Goal: Information Seeking & Learning: Learn about a topic

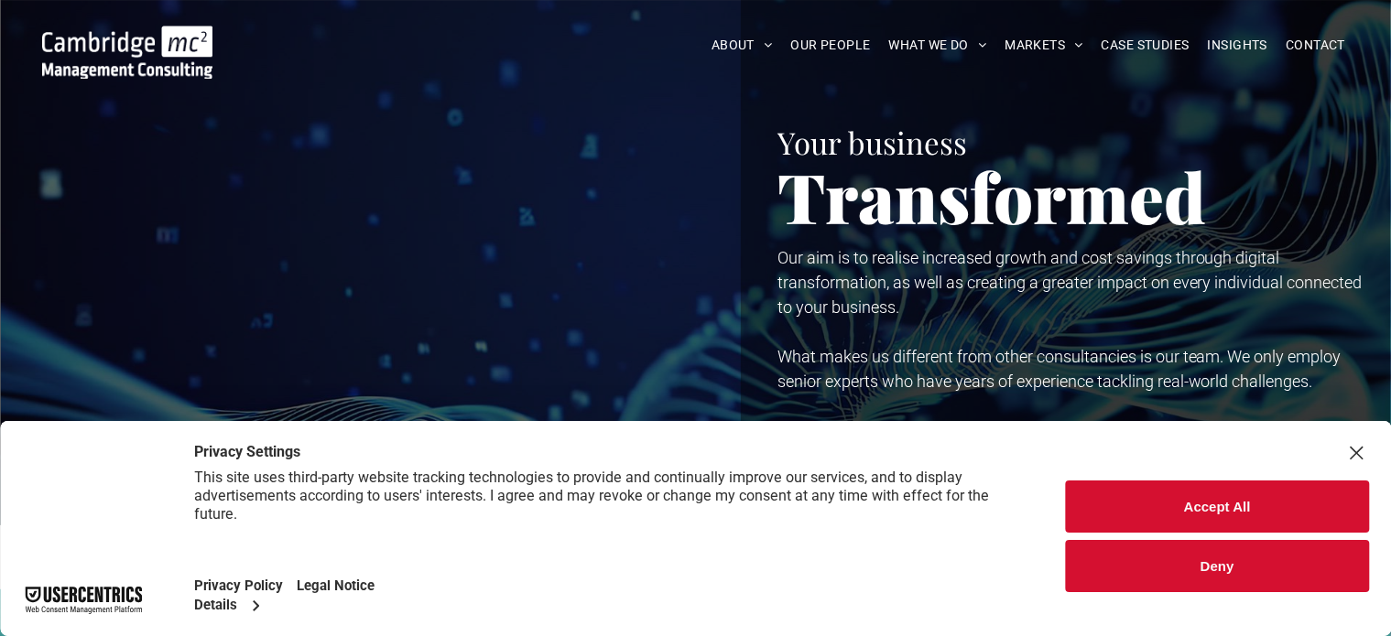
click at [1356, 453] on div "Close Layer" at bounding box center [1356, 453] width 26 height 26
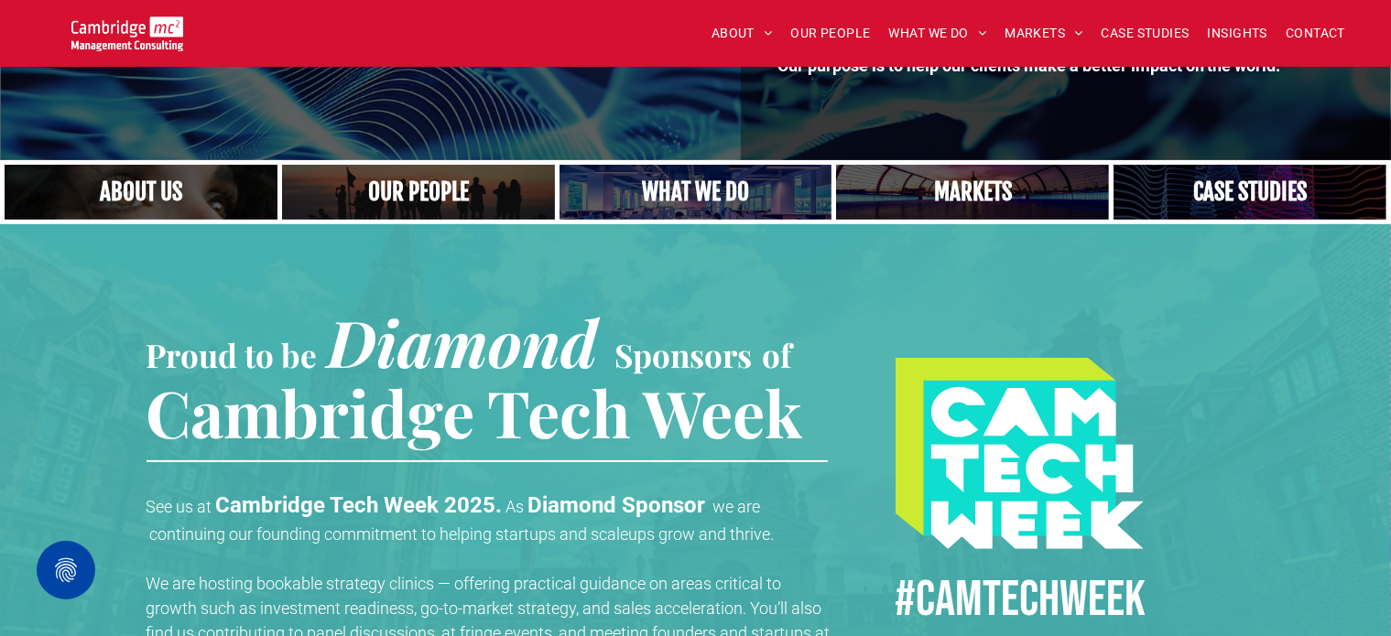
scroll to position [366, 0]
click at [132, 173] on link "Close up of woman's face, centered on her eyes" at bounding box center [140, 191] width 289 height 59
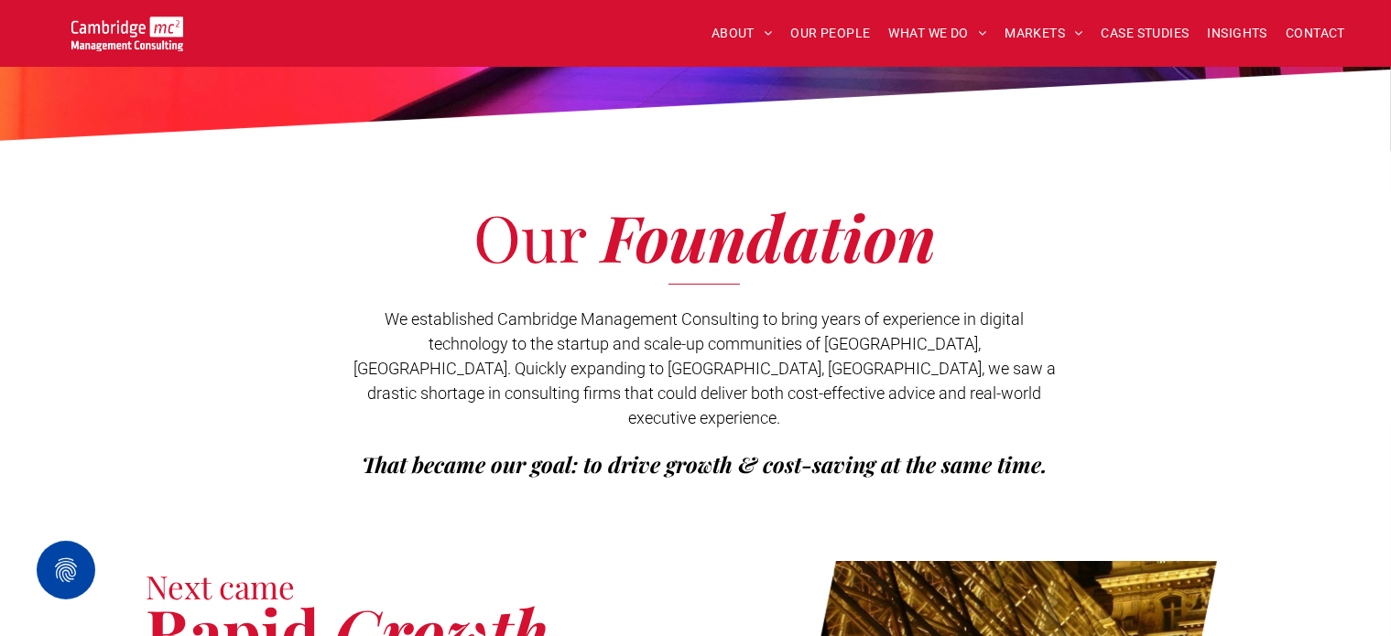
scroll to position [183, 0]
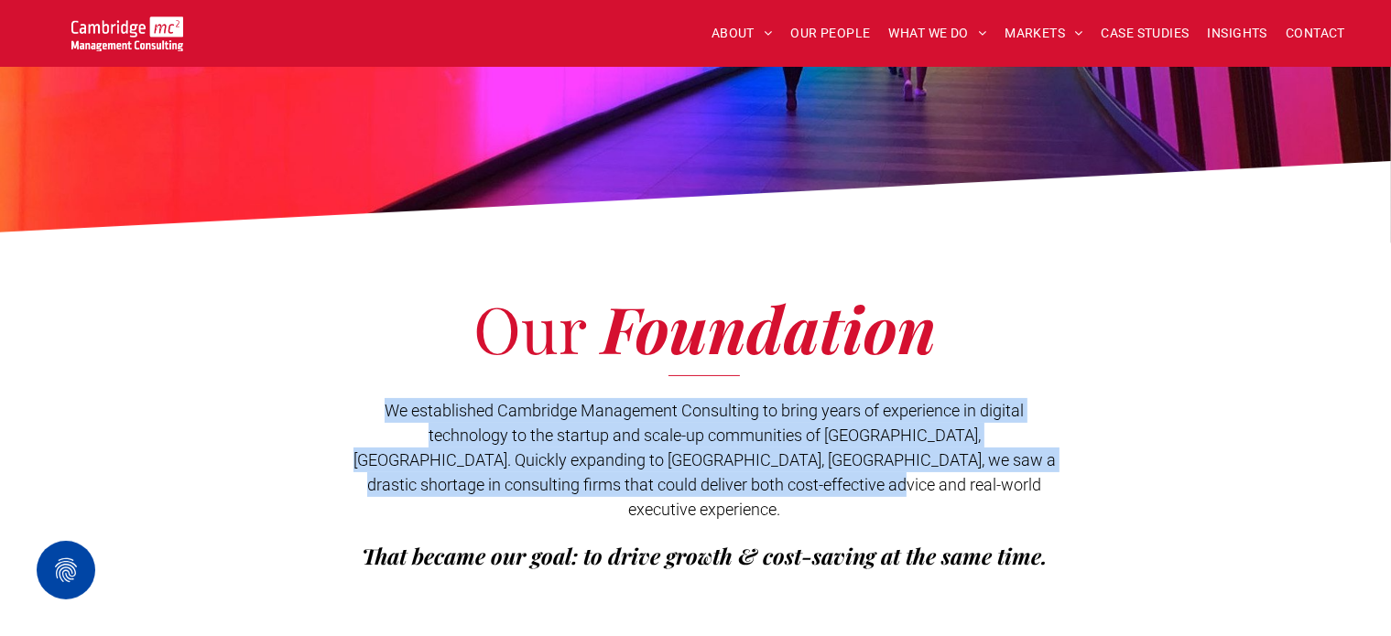
drag, startPoint x: 520, startPoint y: 419, endPoint x: 923, endPoint y: 496, distance: 410.2
click at [923, 496] on div "We established Cambridge Management Consulting to bring years of experience in …" at bounding box center [704, 484] width 703 height 176
